Goal: Task Accomplishment & Management: Manage account settings

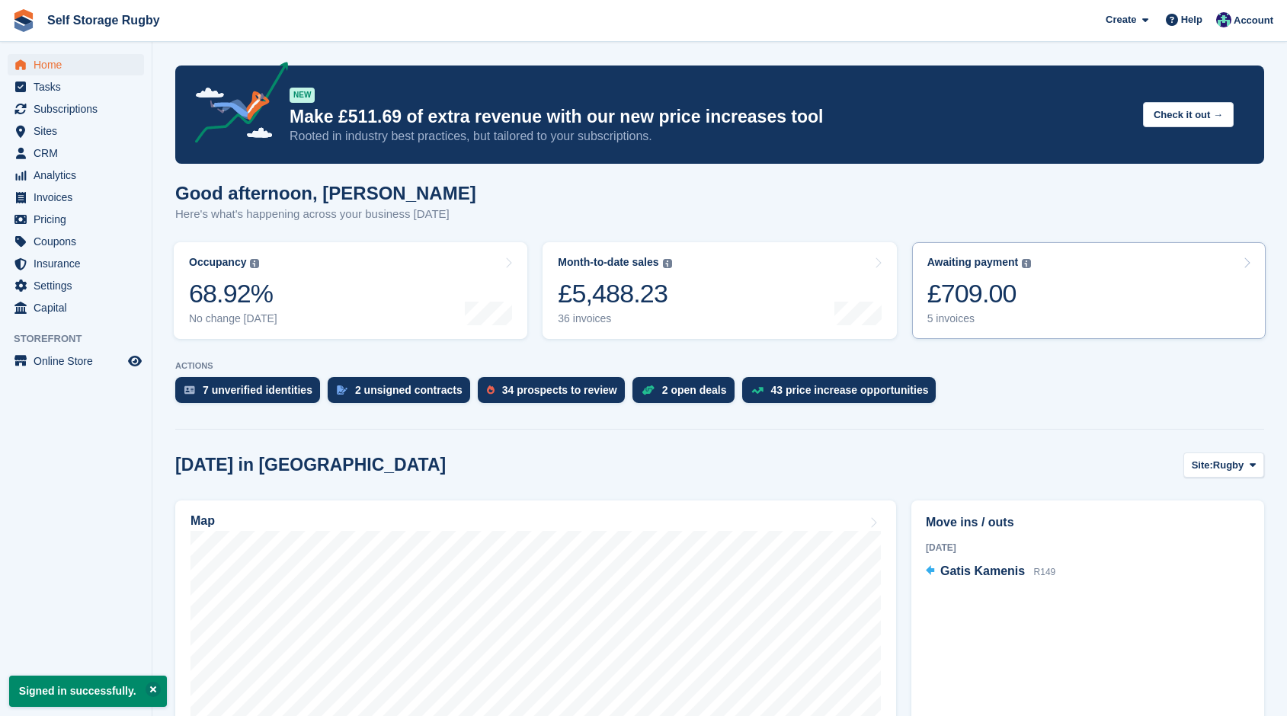
drag, startPoint x: 982, startPoint y: 265, endPoint x: 959, endPoint y: 283, distance: 29.3
click at [982, 265] on div "Awaiting payment" at bounding box center [972, 262] width 91 height 13
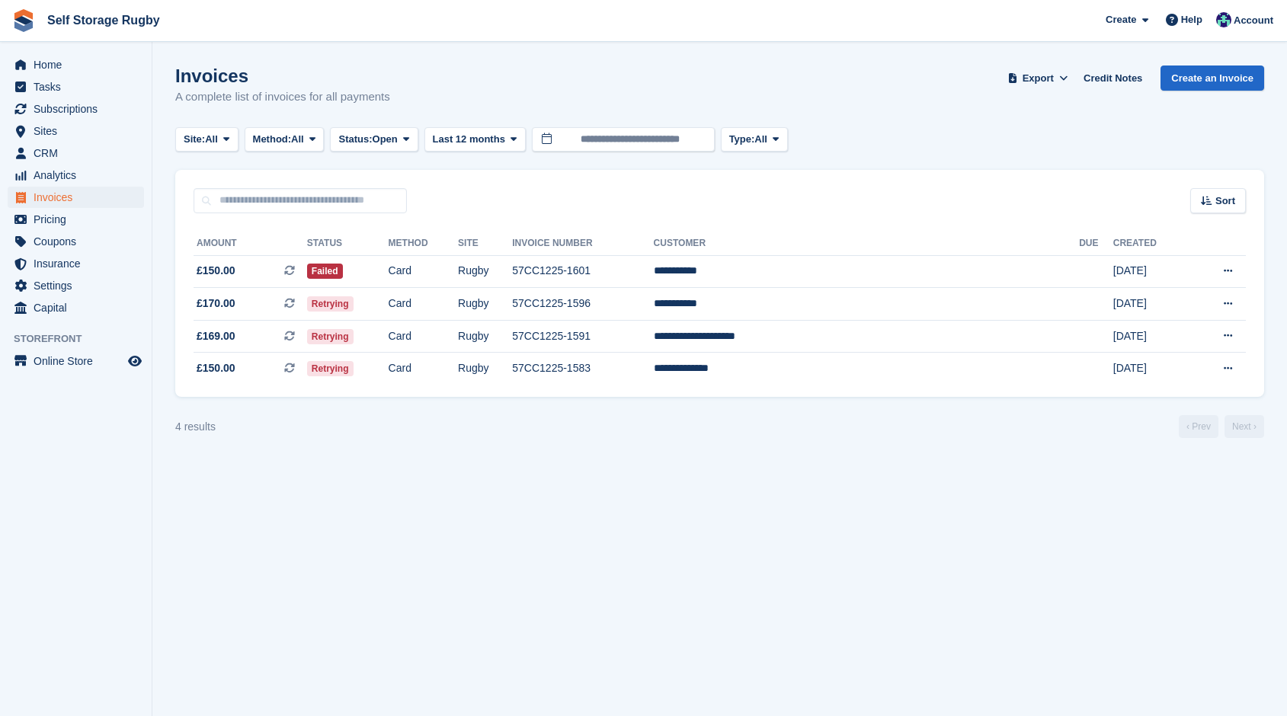
click at [389, 424] on div "4 results ‹ Prev Next ›" at bounding box center [719, 426] width 1089 height 23
click at [165, 366] on section "Invoices A complete list of invoices for all payments Export Export Invoices Ex…" at bounding box center [719, 358] width 1134 height 716
click at [40, 160] on span "CRM" at bounding box center [79, 152] width 91 height 21
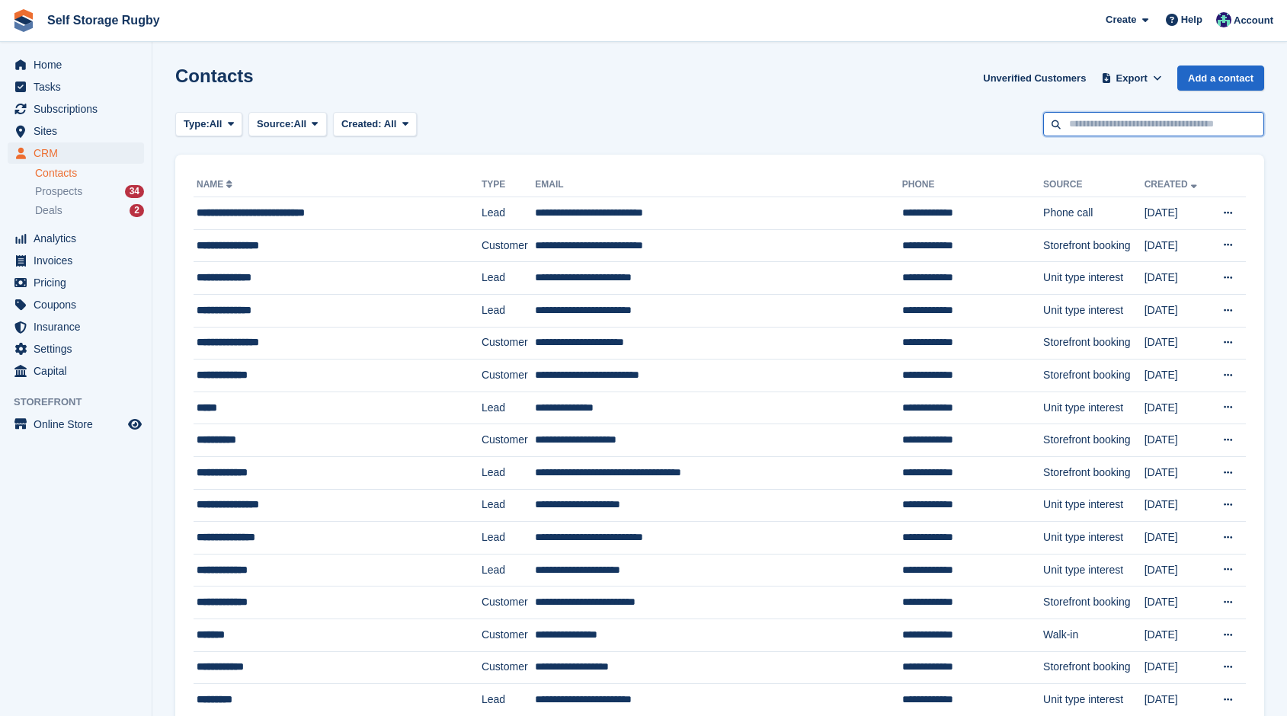
click at [1105, 120] on input "text" at bounding box center [1153, 124] width 221 height 25
type input "****"
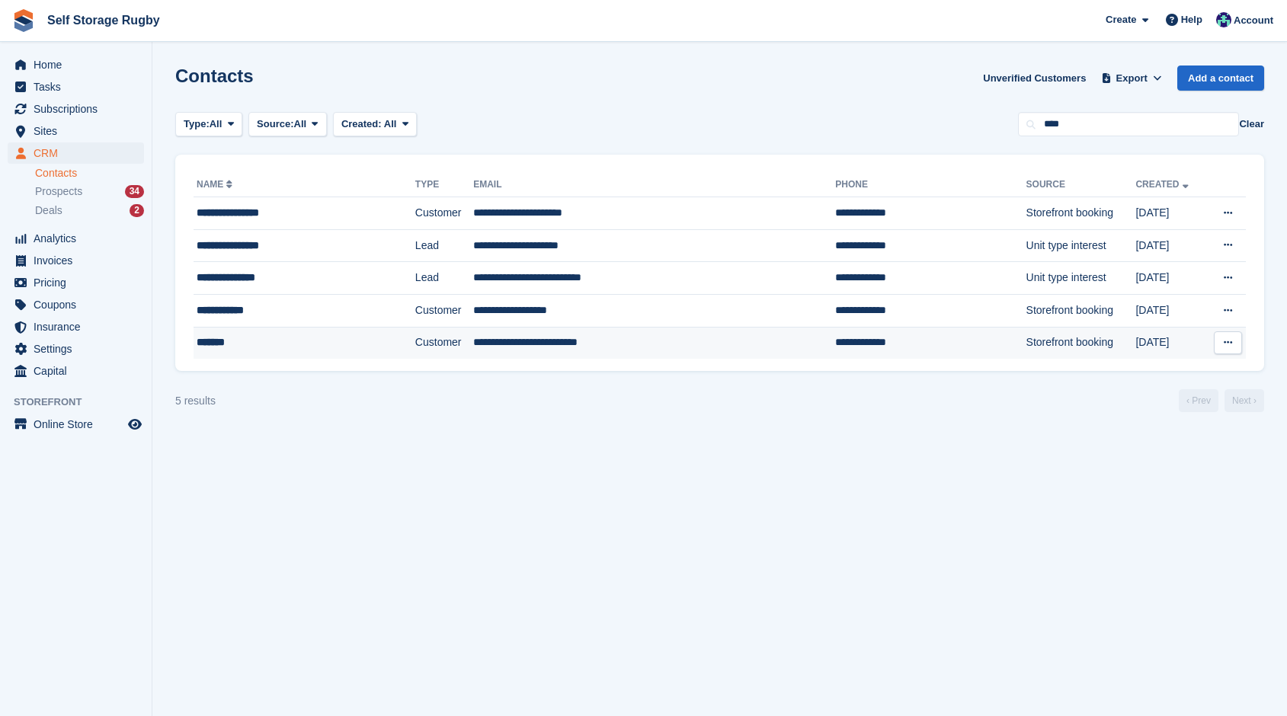
drag, startPoint x: 987, startPoint y: 443, endPoint x: 503, endPoint y: 340, distance: 495.5
click at [987, 443] on section "Contacts Unverified Customers Export Export Contacts Export a CSV of all Contac…" at bounding box center [719, 358] width 1134 height 716
click at [251, 313] on div "**********" at bounding box center [283, 310] width 173 height 16
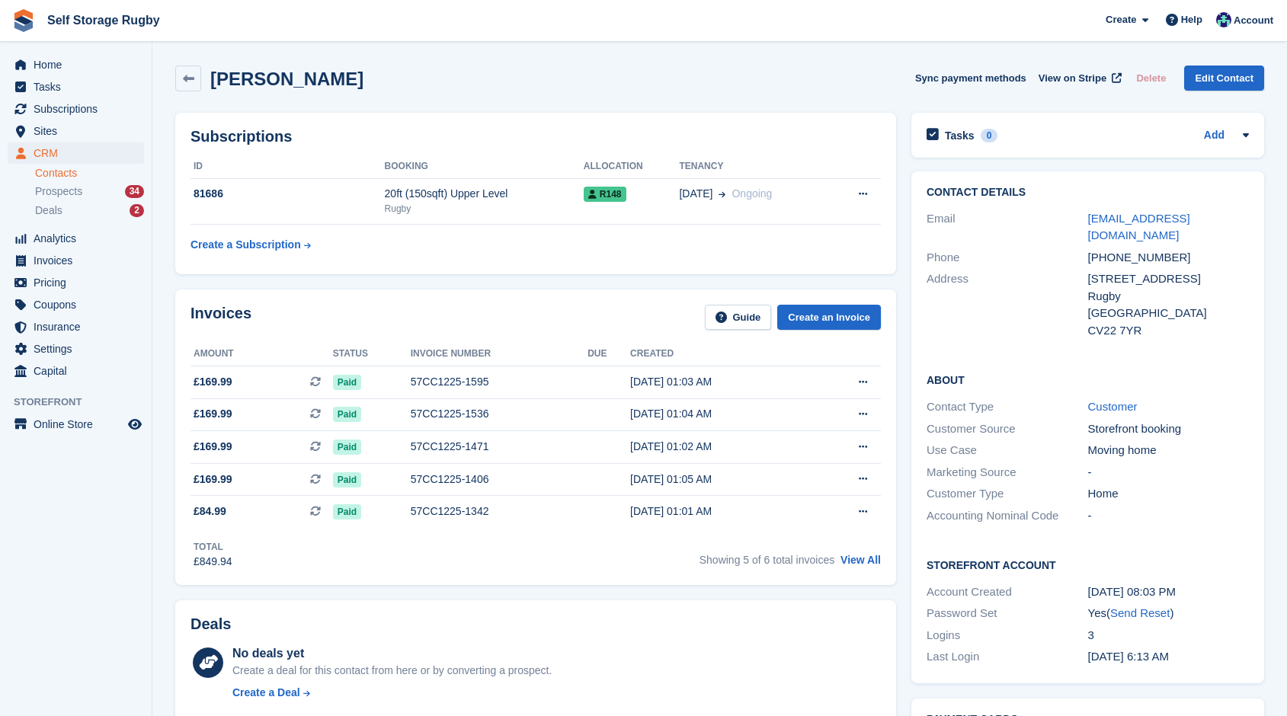
click at [165, 339] on section "[PERSON_NAME] Sync payment methods View on Stripe Delete Edit Contact Subscript…" at bounding box center [719, 702] width 1134 height 1404
click at [168, 345] on div "Invoices Guide Create an Invoice Amount Status Invoice number Due Created £169.…" at bounding box center [536, 437] width 736 height 311
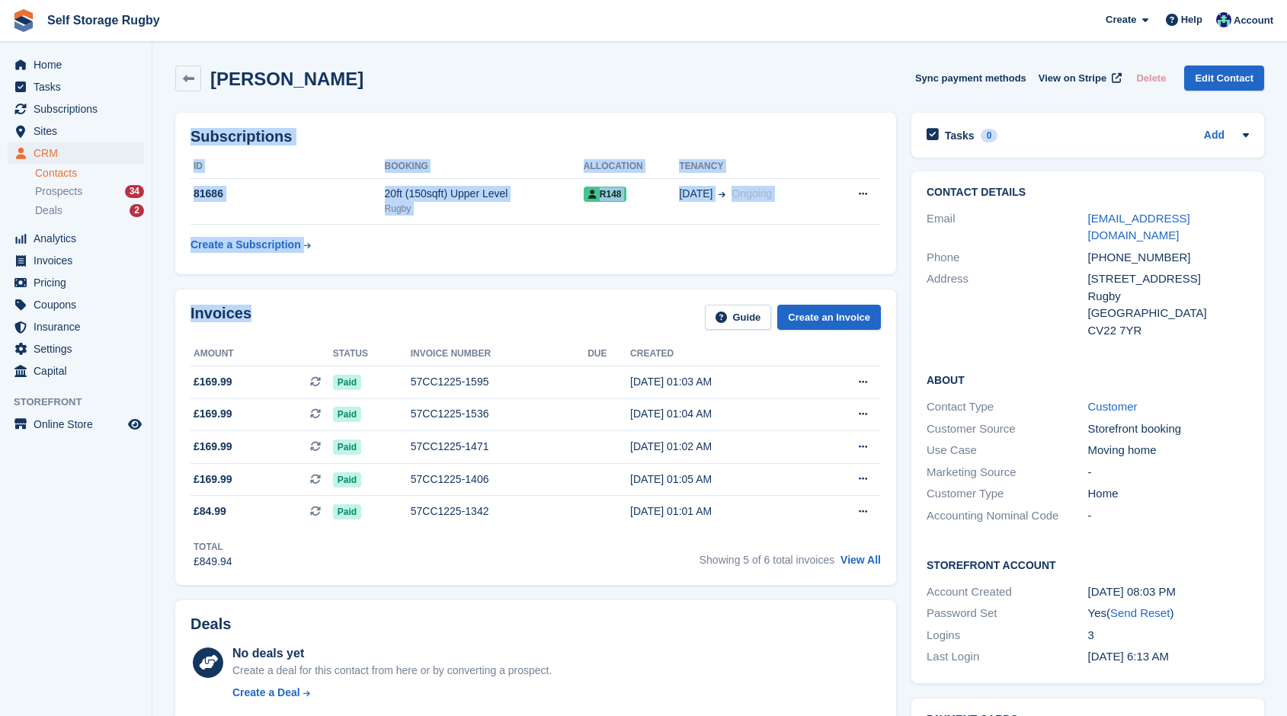
drag, startPoint x: 254, startPoint y: 310, endPoint x: 188, endPoint y: 135, distance: 187.1
click at [188, 135] on div "Subscriptions ID Booking Allocation Tenancy 81686 20ft (150sqft) Upper Level Ru…" at bounding box center [535, 194] width 721 height 162
drag, startPoint x: 188, startPoint y: 135, endPoint x: 299, endPoint y: 331, distance: 225.9
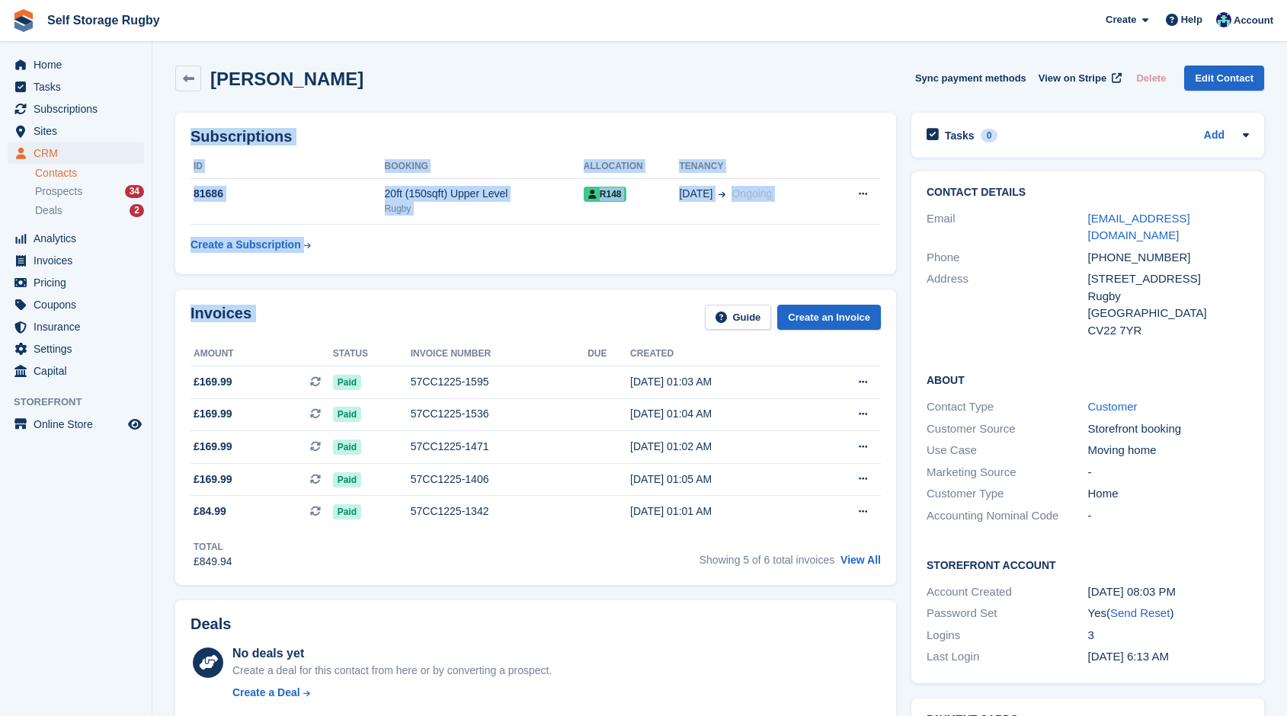
click at [299, 331] on div "Invoices Guide Create an Invoice" at bounding box center [535, 322] width 690 height 34
drag, startPoint x: 306, startPoint y: 314, endPoint x: 194, endPoint y: 135, distance: 210.8
click at [194, 135] on h2 "Subscriptions" at bounding box center [535, 137] width 690 height 18
drag, startPoint x: 194, startPoint y: 135, endPoint x: 263, endPoint y: 300, distance: 179.0
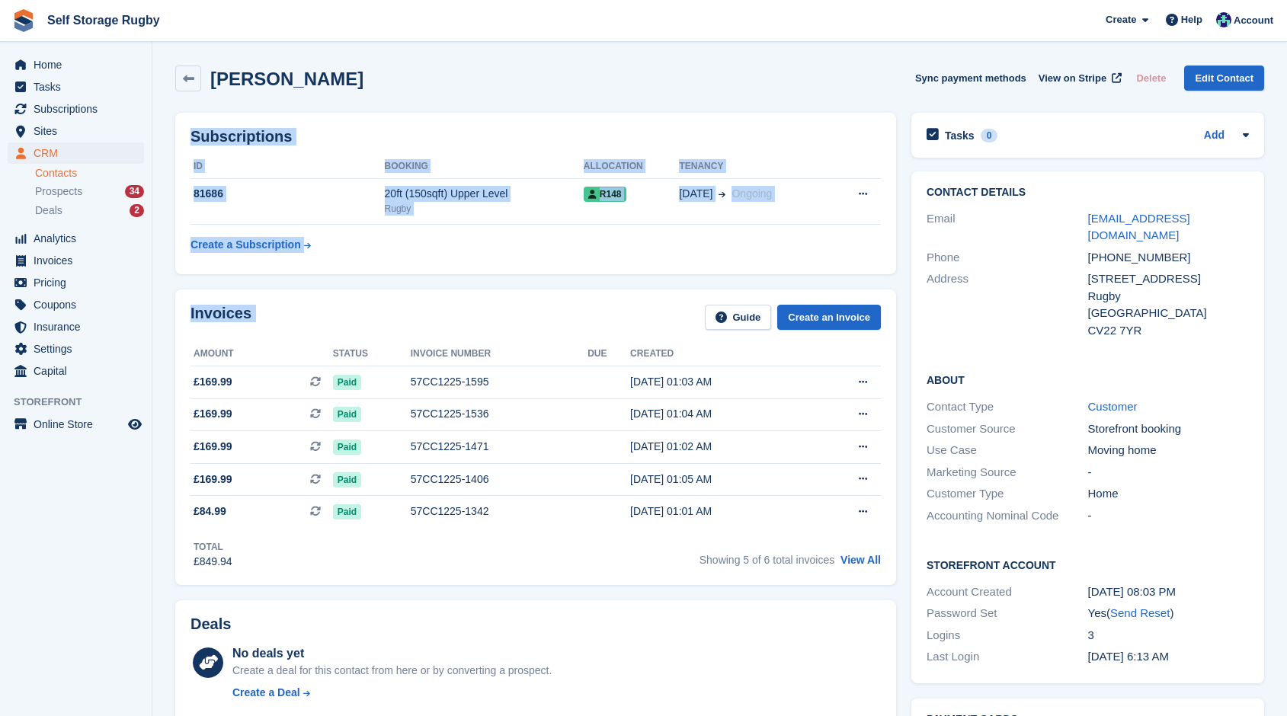
click at [263, 300] on div "Invoices Guide Create an Invoice Amount Status Invoice number Due Created £169.…" at bounding box center [535, 438] width 721 height 296
drag, startPoint x: 274, startPoint y: 309, endPoint x: 186, endPoint y: 138, distance: 191.8
click at [186, 138] on div "Subscriptions ID Booking Allocation Tenancy 81686 20ft (150sqft) Upper Level Ru…" at bounding box center [535, 194] width 721 height 162
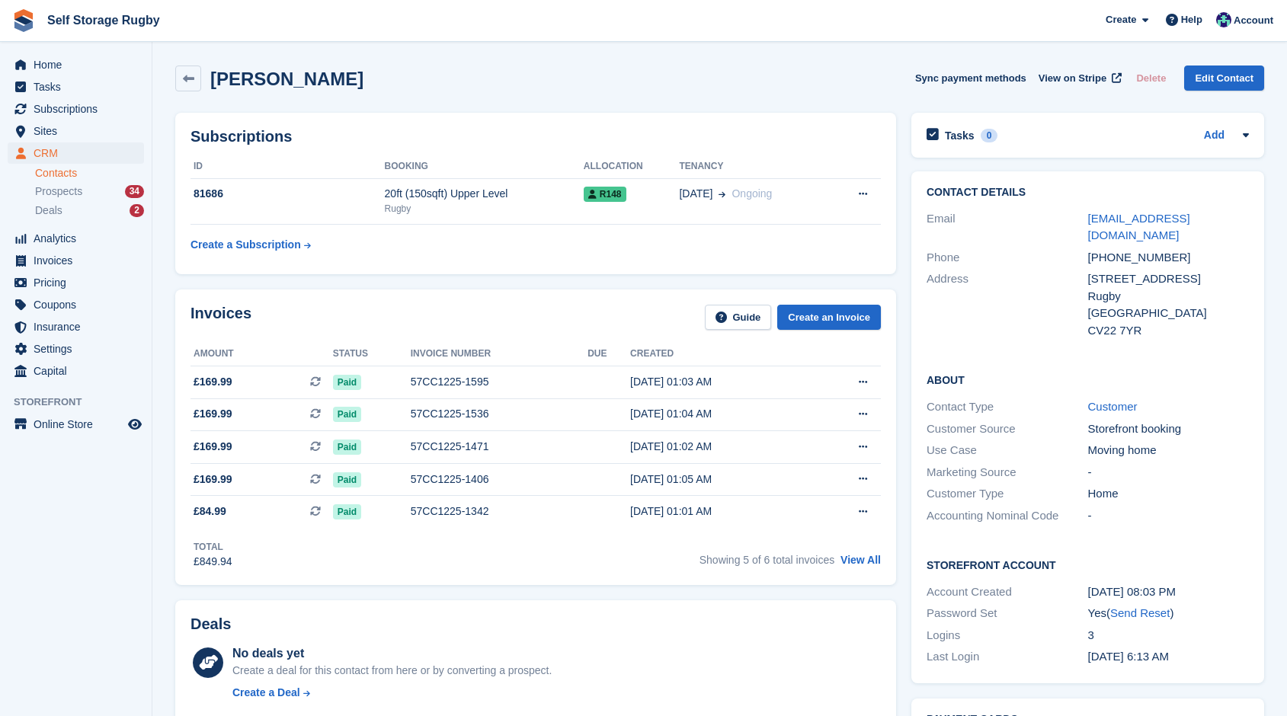
click at [982, 309] on div "Address" at bounding box center [1007, 304] width 162 height 69
